Goal: Browse casually: Explore the website without a specific task or goal

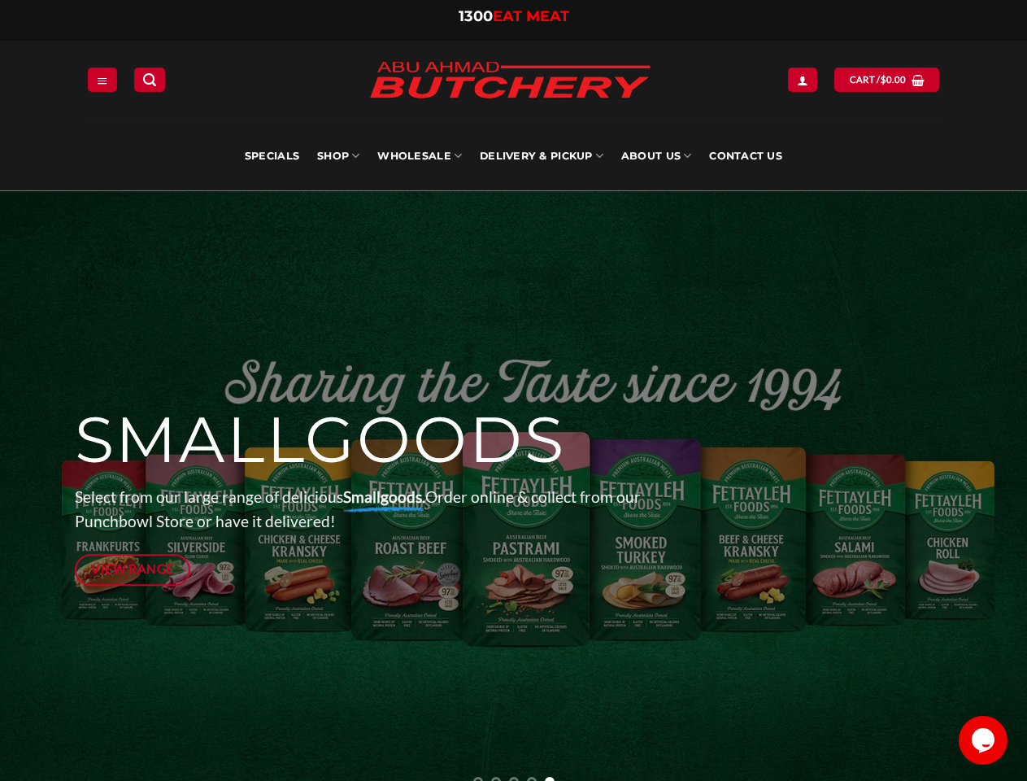
click at [513, 390] on div at bounding box center [514, 495] width 879 height 610
click at [103, 79] on icon "Menu" at bounding box center [102, 80] width 11 height 13
click at [338, 156] on link "SHOP" at bounding box center [338, 156] width 42 height 68
click at [421, 156] on link "Wholesale" at bounding box center [419, 156] width 85 height 68
click at [542, 156] on link "Delivery & Pickup" at bounding box center [542, 156] width 124 height 68
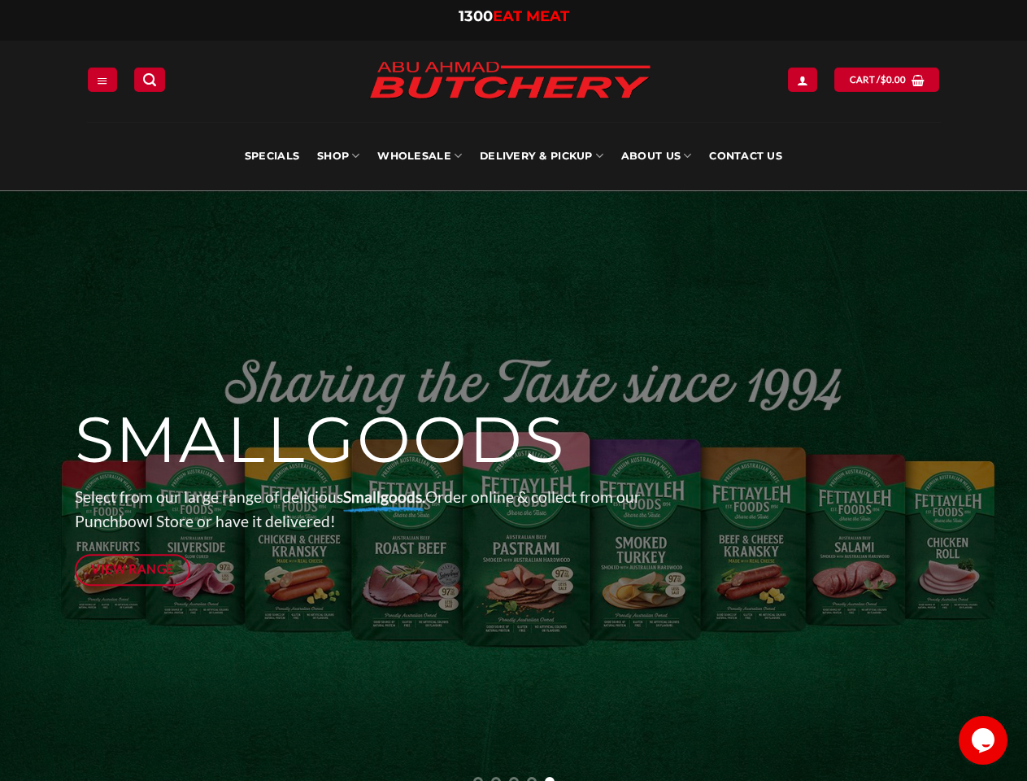
click at [657, 156] on link "About Us" at bounding box center [657, 156] width 70 height 68
click at [513, 486] on p "Select from our large range of delicious Smallgoods. Order online & collect fro…" at bounding box center [365, 510] width 580 height 50
click at [41, 495] on icon "Previous" at bounding box center [40, 495] width 29 height 29
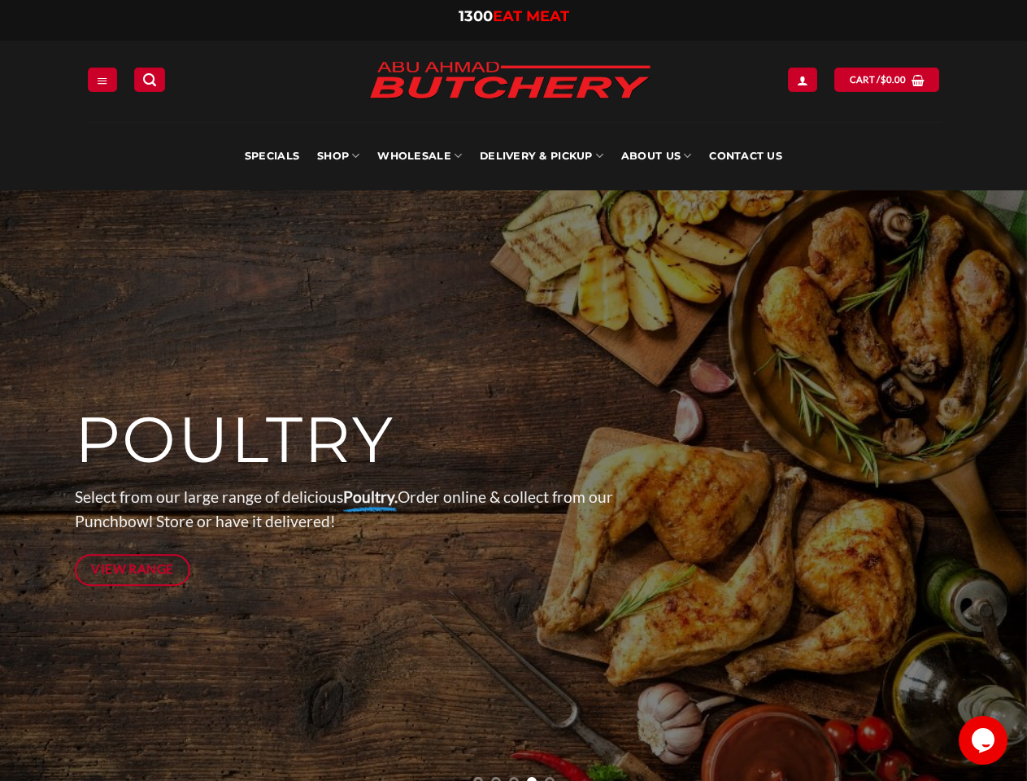
click at [987, 495] on icon "Next" at bounding box center [986, 495] width 29 height 29
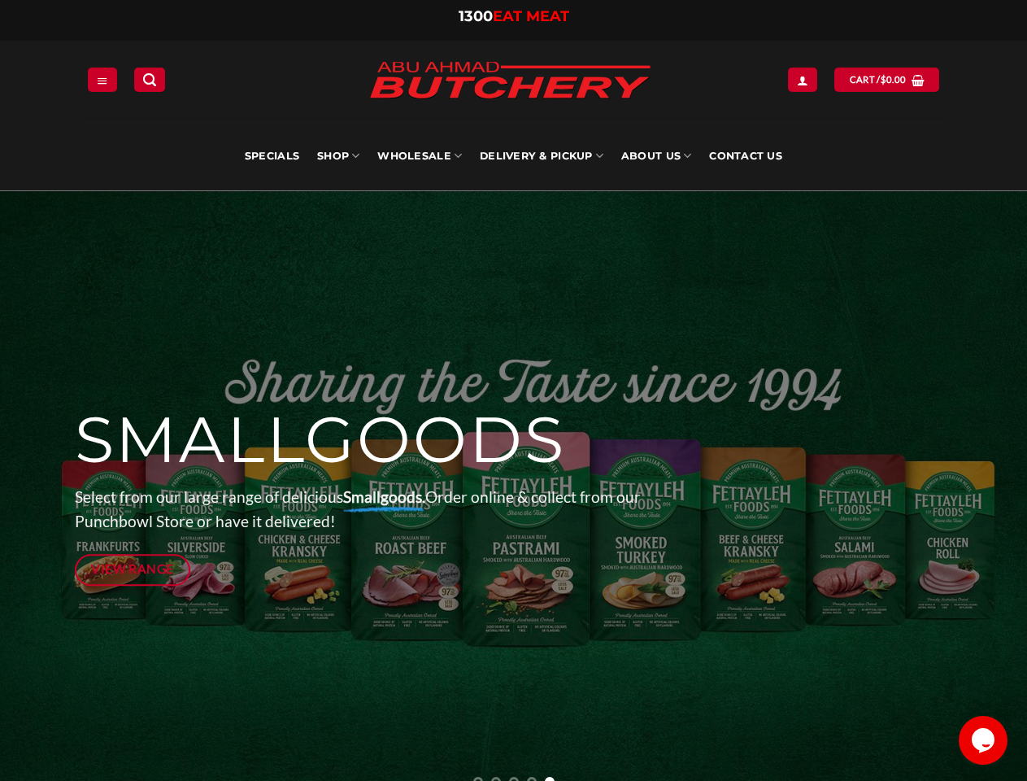
click at [514, 779] on li "Page dot 3" at bounding box center [514, 782] width 10 height 10
